Goal: Navigation & Orientation: Find specific page/section

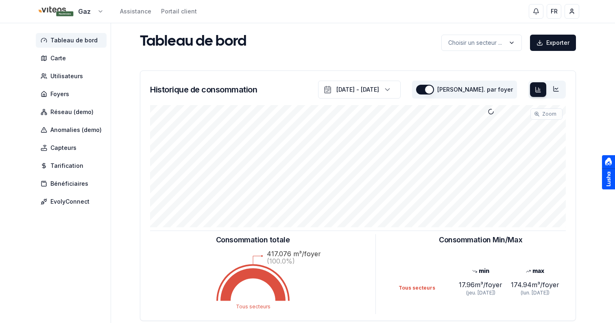
click at [91, 6] on html "Gaz Assistance Portail client FR Sami Tableau de bord Carte Utilisateurs Foyers…" at bounding box center [307, 252] width 615 height 504
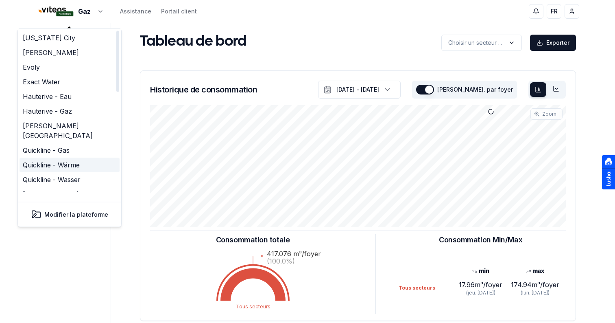
scroll to position [263, 0]
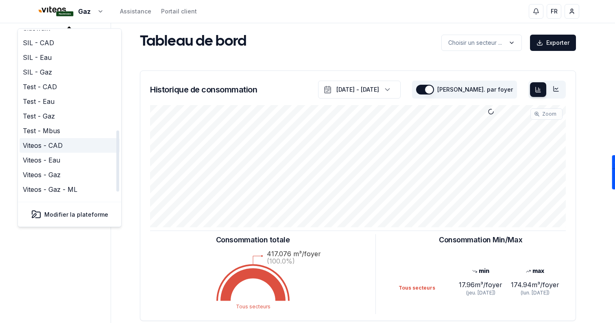
click at [64, 138] on link "Viteos - CAD" at bounding box center [70, 145] width 100 height 15
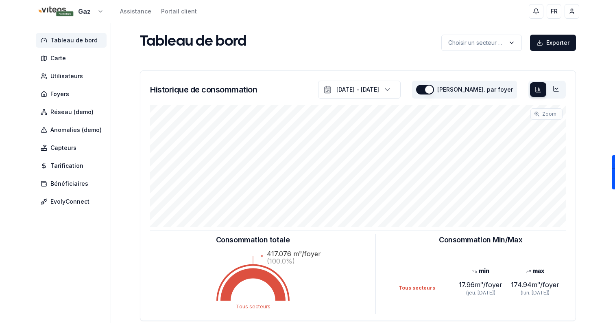
click at [83, 11] on html "Gaz Assistance Portail client FR Sami Tableau de bord Carte Utilisateurs Foyers…" at bounding box center [307, 252] width 615 height 504
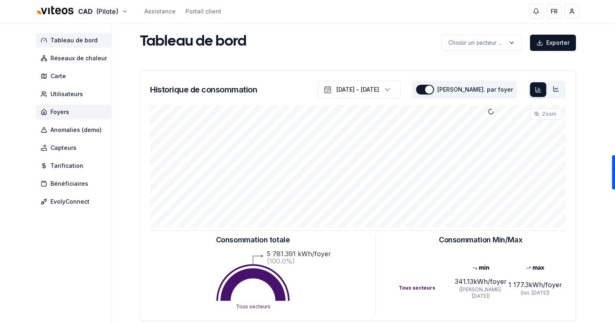
click at [75, 111] on span "Foyers" at bounding box center [74, 112] width 76 height 15
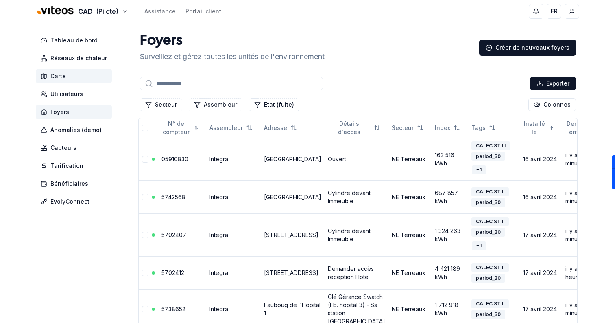
click at [77, 80] on span "Carte" at bounding box center [74, 76] width 76 height 15
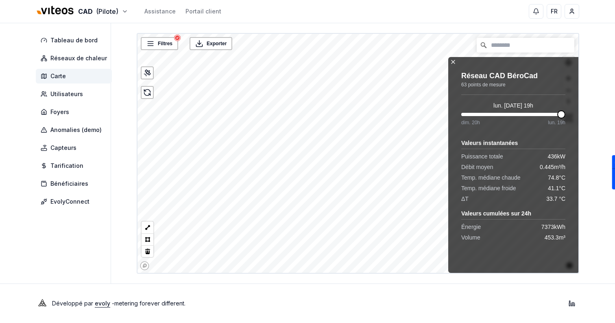
click at [453, 59] on icon at bounding box center [453, 62] width 7 height 7
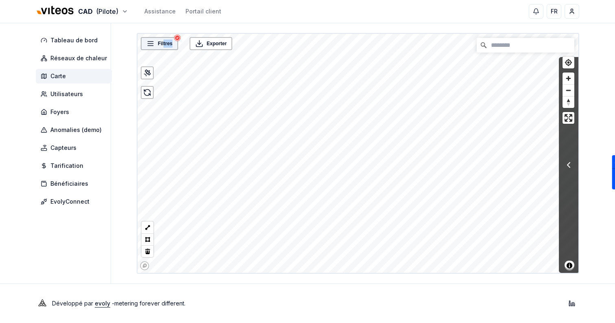
click at [163, 47] on div "Filtres" at bounding box center [159, 43] width 37 height 13
click at [163, 47] on span "Filtres" at bounding box center [165, 43] width 15 height 8
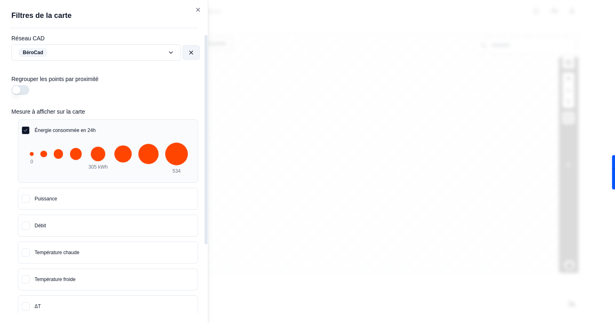
click at [194, 50] on button at bounding box center [191, 52] width 17 height 15
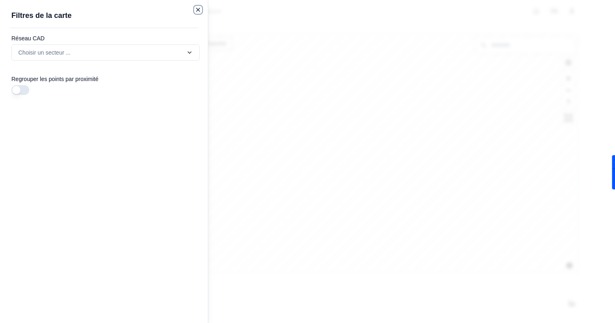
click at [201, 11] on icon "button" at bounding box center [198, 10] width 7 height 7
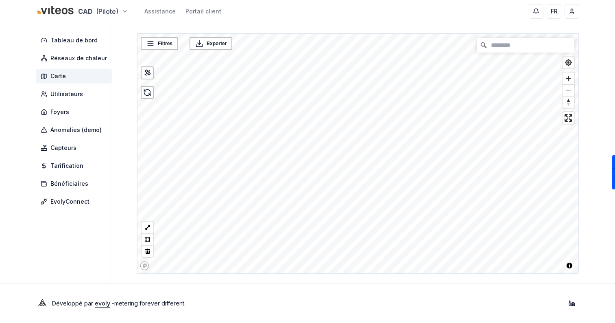
click at [89, 12] on html "CAD (Pilote) Assistance Portail client FR Sami Tableau de bord Réseaux de chale…" at bounding box center [307, 161] width 615 height 323
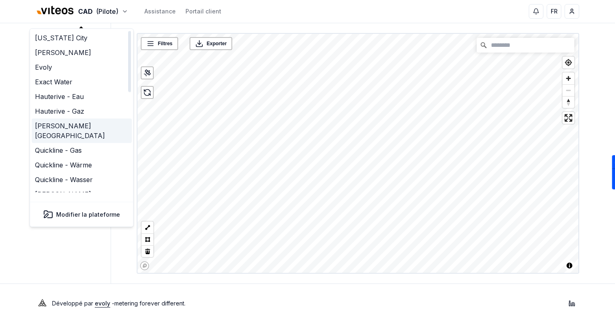
scroll to position [263, 0]
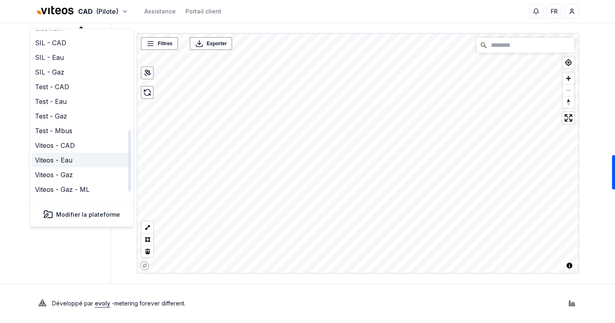
click at [66, 153] on link "Viteos - Eau" at bounding box center [82, 160] width 100 height 15
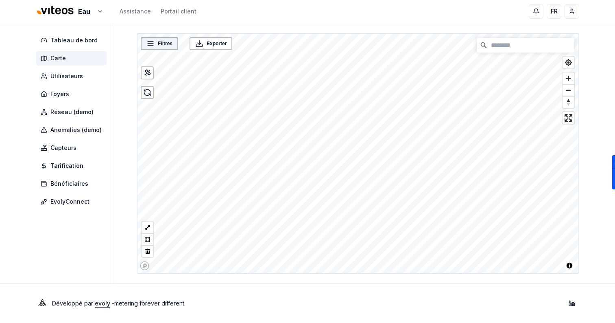
click at [155, 45] on div "Filtres" at bounding box center [159, 43] width 33 height 8
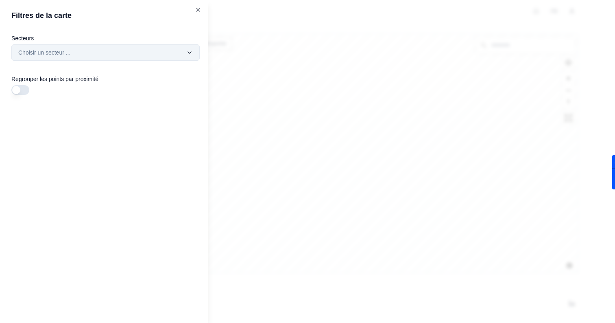
click at [158, 53] on div "Filtres © Mapbox © OpenStreetMap Improve this map Exporter Filtres de la carte …" at bounding box center [358, 153] width 443 height 240
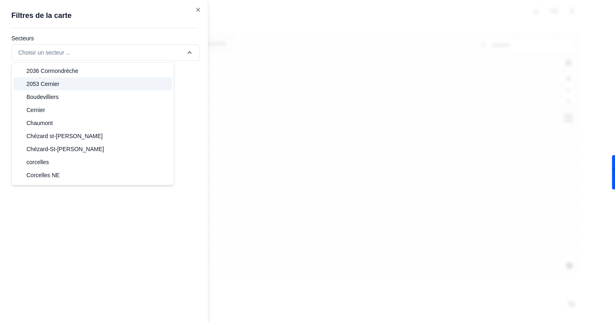
click at [141, 83] on div "2053 Cernier" at bounding box center [92, 83] width 159 height 13
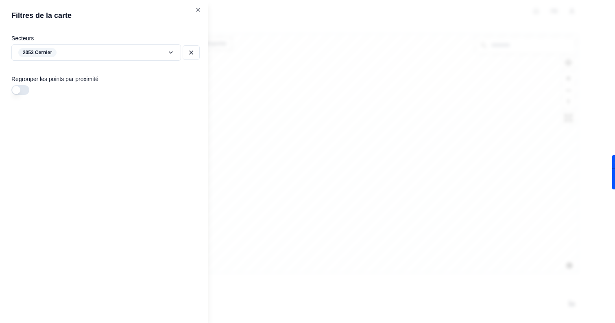
click at [314, 85] on div at bounding box center [307, 161] width 615 height 323
click at [195, 8] on icon "button" at bounding box center [198, 10] width 7 height 7
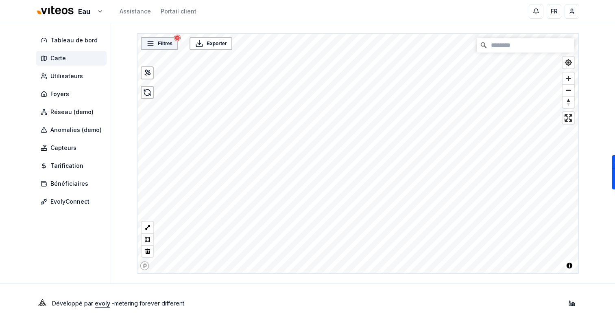
click at [166, 48] on div "Filtres" at bounding box center [159, 43] width 37 height 13
click at [161, 42] on span "Filtres" at bounding box center [165, 43] width 15 height 8
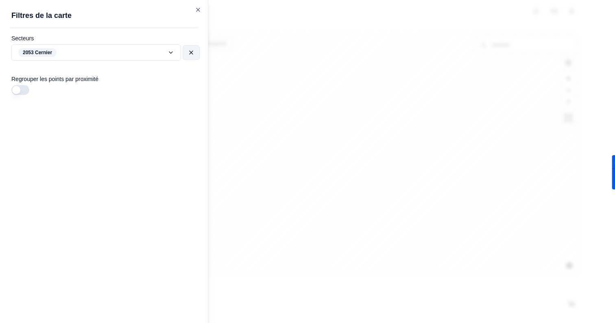
click at [196, 50] on button at bounding box center [191, 52] width 17 height 15
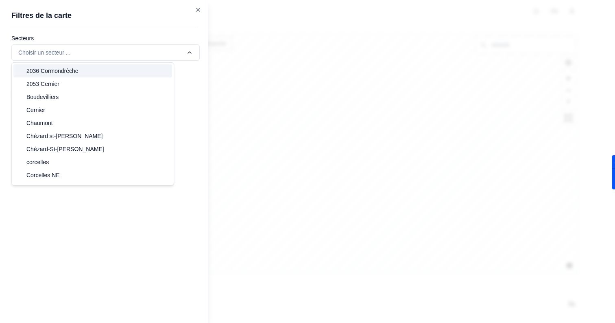
click at [196, 47] on div "Filtres © Mapbox © OpenStreetMap Improve this map Exporter Filtres de la carte …" at bounding box center [358, 153] width 443 height 240
click at [196, 33] on div "Filtres © Mapbox © OpenStreetMap Improve this map Exporter Filtres de la carte …" at bounding box center [358, 153] width 443 height 240
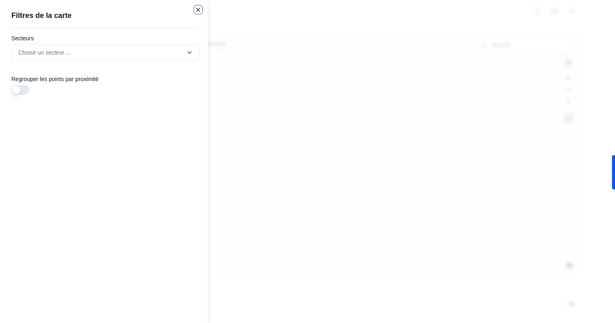
click at [199, 10] on icon "button" at bounding box center [198, 10] width 7 height 7
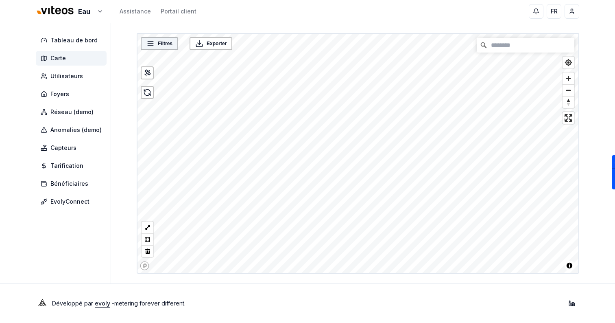
click at [153, 46] on icon at bounding box center [150, 43] width 8 height 8
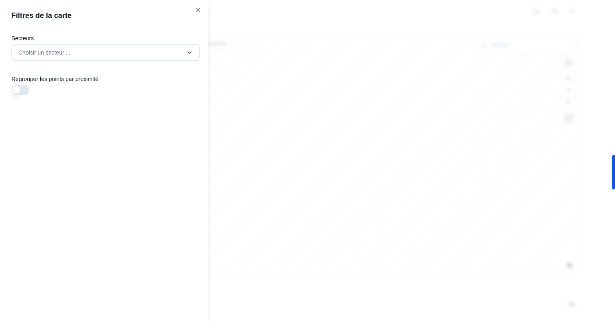
click at [27, 88] on button "button" at bounding box center [20, 90] width 18 height 10
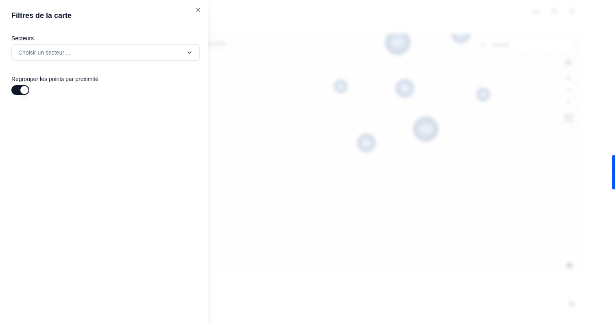
click at [310, 110] on div at bounding box center [307, 161] width 615 height 323
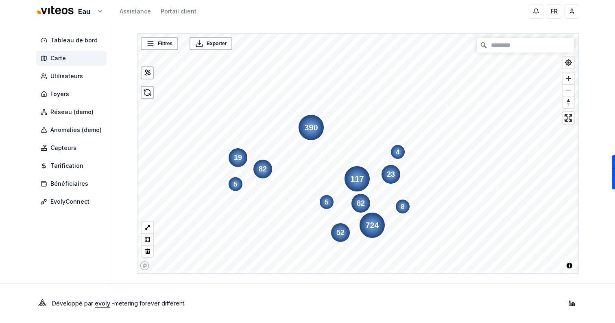
click at [91, 66] on nav "Tableau de bord Carte Utilisateurs Foyers Réseau (demo) Anomalies (demo) Capteu…" at bounding box center [73, 121] width 74 height 176
click at [159, 47] on span "Filtres" at bounding box center [165, 43] width 15 height 8
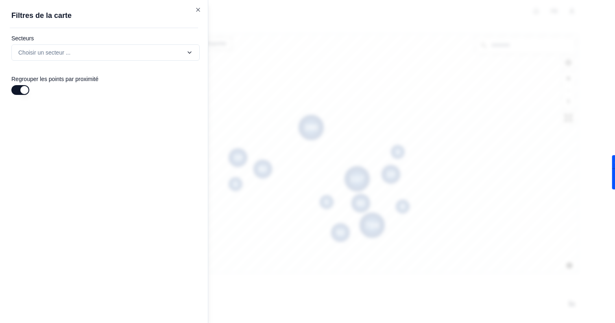
click at [28, 90] on button "button" at bounding box center [20, 90] width 18 height 10
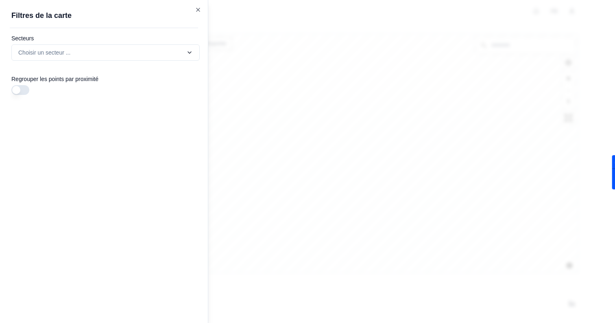
click at [201, 11] on h2 "Filtres de la carte" at bounding box center [108, 15] width 195 height 11
click at [196, 11] on icon "button" at bounding box center [198, 10] width 7 height 7
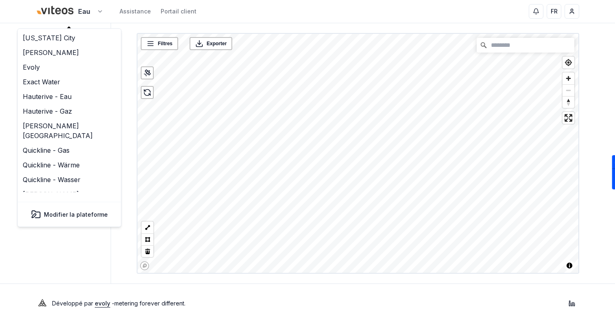
click at [91, 10] on html "Eau Assistance Portail client FR Sami Tableau de bord Carte Utilisateurs Foyers…" at bounding box center [307, 161] width 615 height 323
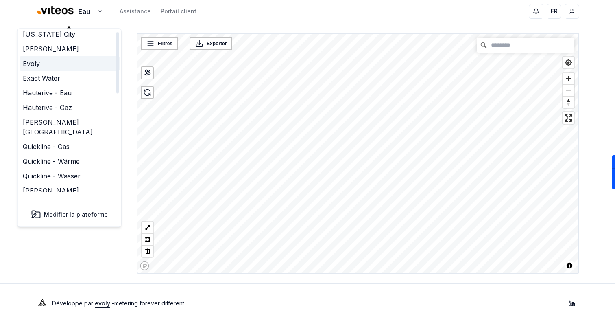
click at [41, 62] on link "Evoly" at bounding box center [70, 63] width 100 height 15
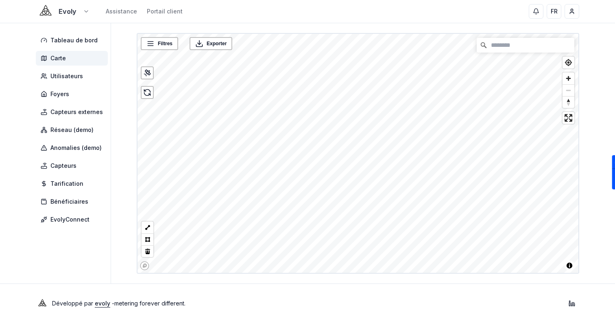
click at [65, 11] on html "Evoly Assistance Portail client FR Sami Tableau de bord Carte Utilisateurs Foye…" at bounding box center [307, 161] width 615 height 323
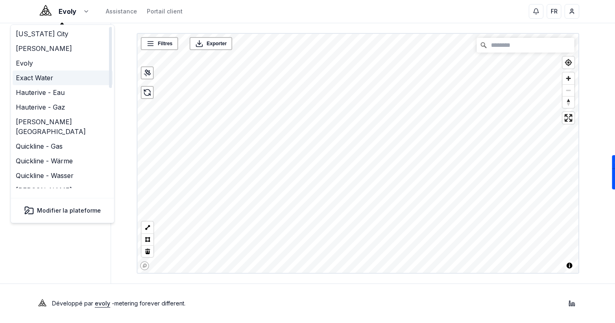
scroll to position [263, 0]
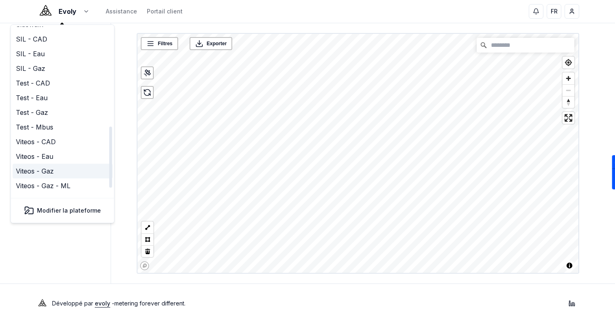
click at [59, 164] on link "Viteos - Gaz" at bounding box center [63, 171] width 100 height 15
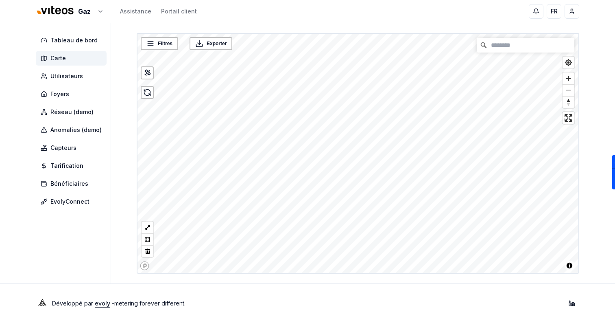
click at [428, 2] on div "Gaz Assistance Portail client FR Sami Tableau de bord Carte Utilisateurs Foyers…" at bounding box center [307, 161] width 615 height 323
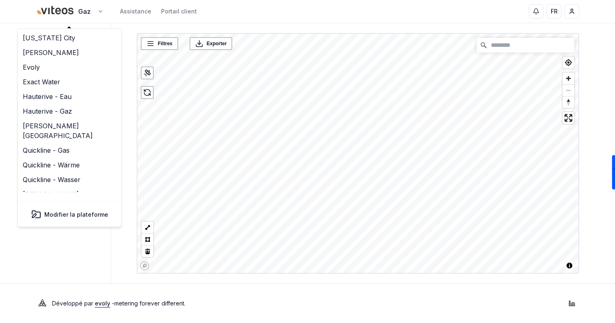
click at [95, 13] on html "Gaz Assistance Portail client FR Sami Tableau de bord Carte Utilisateurs Foyers…" at bounding box center [307, 161] width 615 height 323
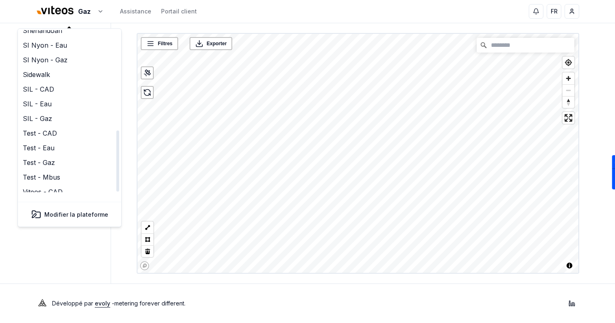
scroll to position [263, 0]
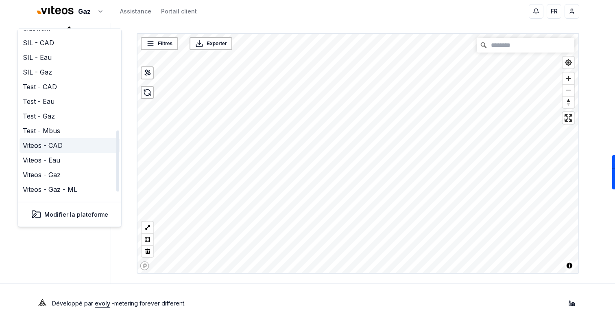
click at [63, 138] on link "Viteos - CAD" at bounding box center [70, 145] width 100 height 15
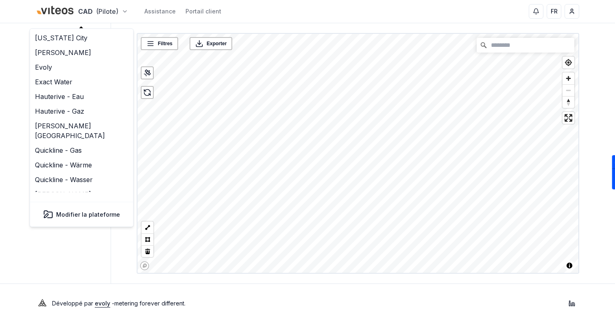
click at [90, 9] on html "CAD (Pilote) Assistance Portail client FR Sami Tableau de bord Réseaux de chale…" at bounding box center [307, 161] width 615 height 323
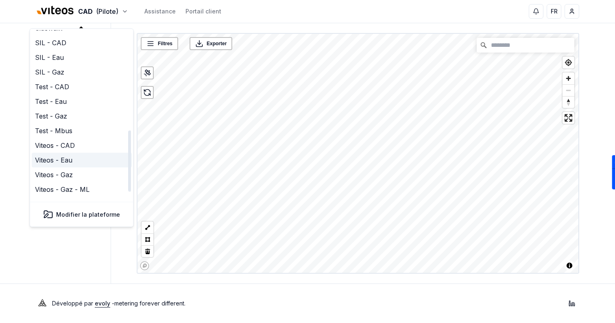
click at [89, 153] on link "Viteos - Eau" at bounding box center [82, 160] width 100 height 15
